Goal: Task Accomplishment & Management: Use online tool/utility

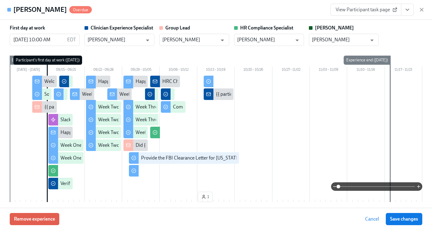
scroll to position [1726, 0]
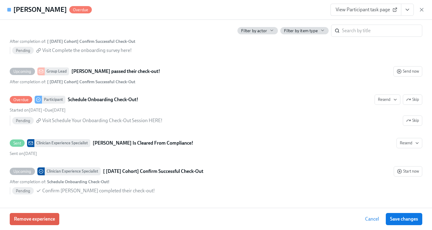
click at [424, 9] on div "[PERSON_NAME] View Participant task page" at bounding box center [216, 10] width 432 height 20
click at [422, 9] on icon "button" at bounding box center [421, 10] width 6 height 6
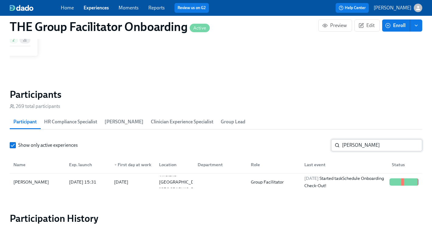
click at [357, 144] on input "[PERSON_NAME]" at bounding box center [382, 145] width 80 height 12
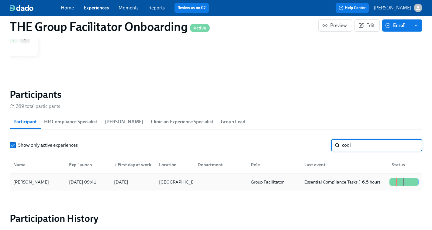
type input "codi"
click at [385, 183] on div "[PERSON_NAME] [DATE] 09:41 2025/09/29 Converse TX US Group Facilitator [DATE] R…" at bounding box center [216, 182] width 412 height 17
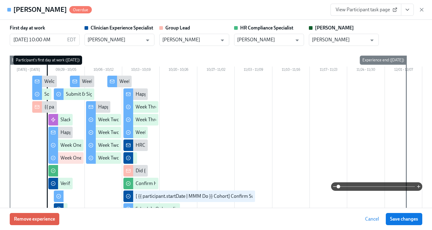
click at [407, 9] on icon "View task page" at bounding box center [407, 10] width 6 height 6
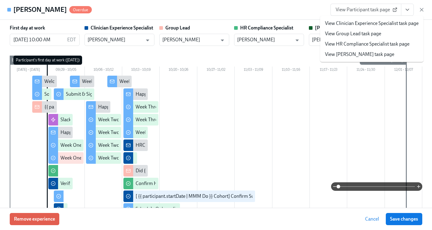
click at [364, 26] on link "View Clinician Experience Specialist task page" at bounding box center [372, 23] width 94 height 7
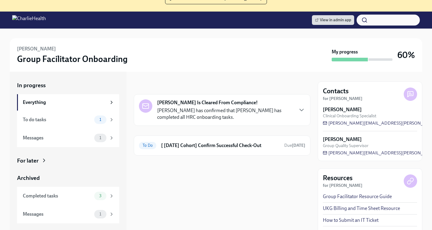
scroll to position [64, 0]
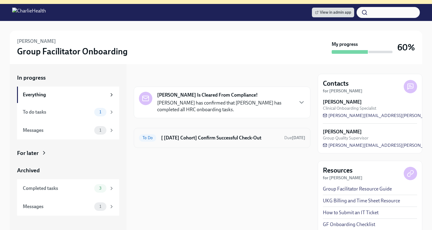
click at [208, 141] on div "To Do [ [DATE] Cohort] Confirm Successful Check-Out Due [DATE]" at bounding box center [222, 138] width 166 height 10
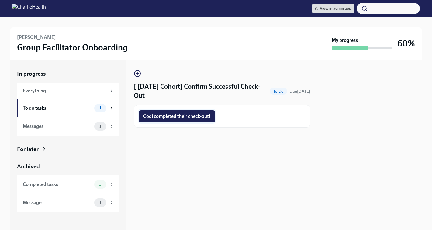
click at [183, 118] on span "Codi completed their check-out!" at bounding box center [176, 116] width 67 height 6
